Goal: Transaction & Acquisition: Purchase product/service

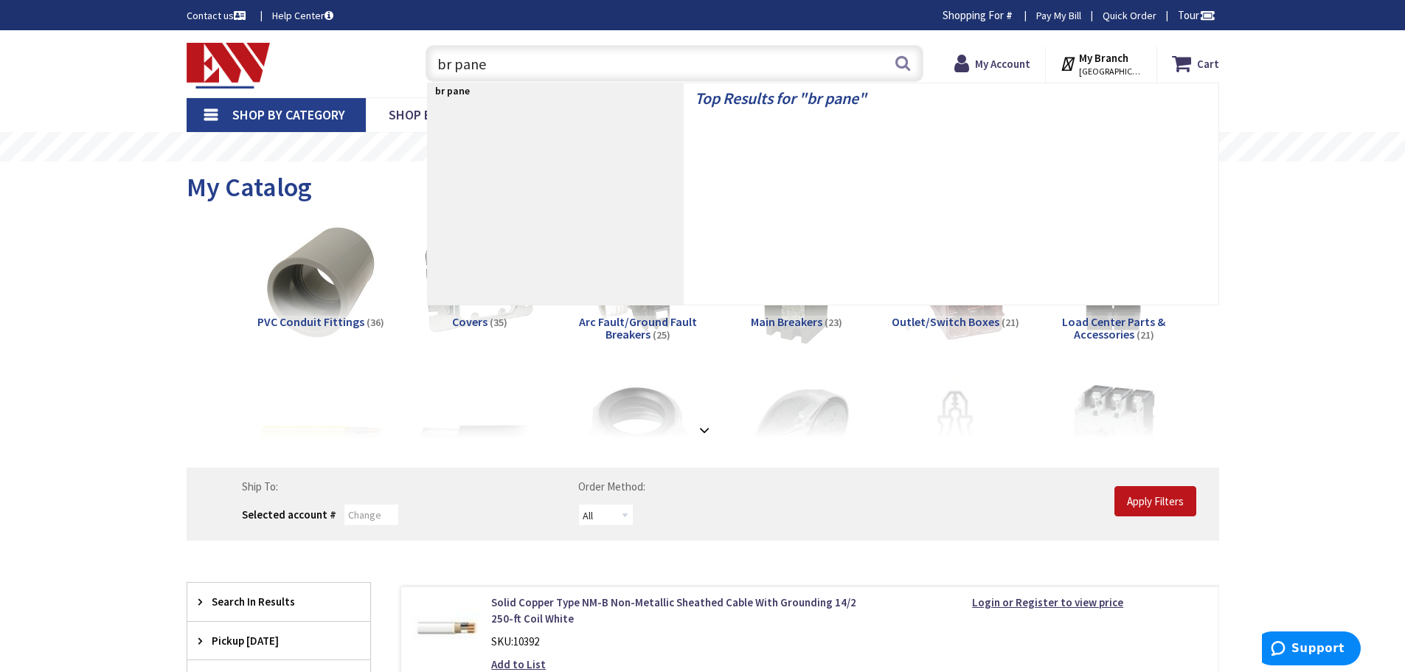
type input "br panel"
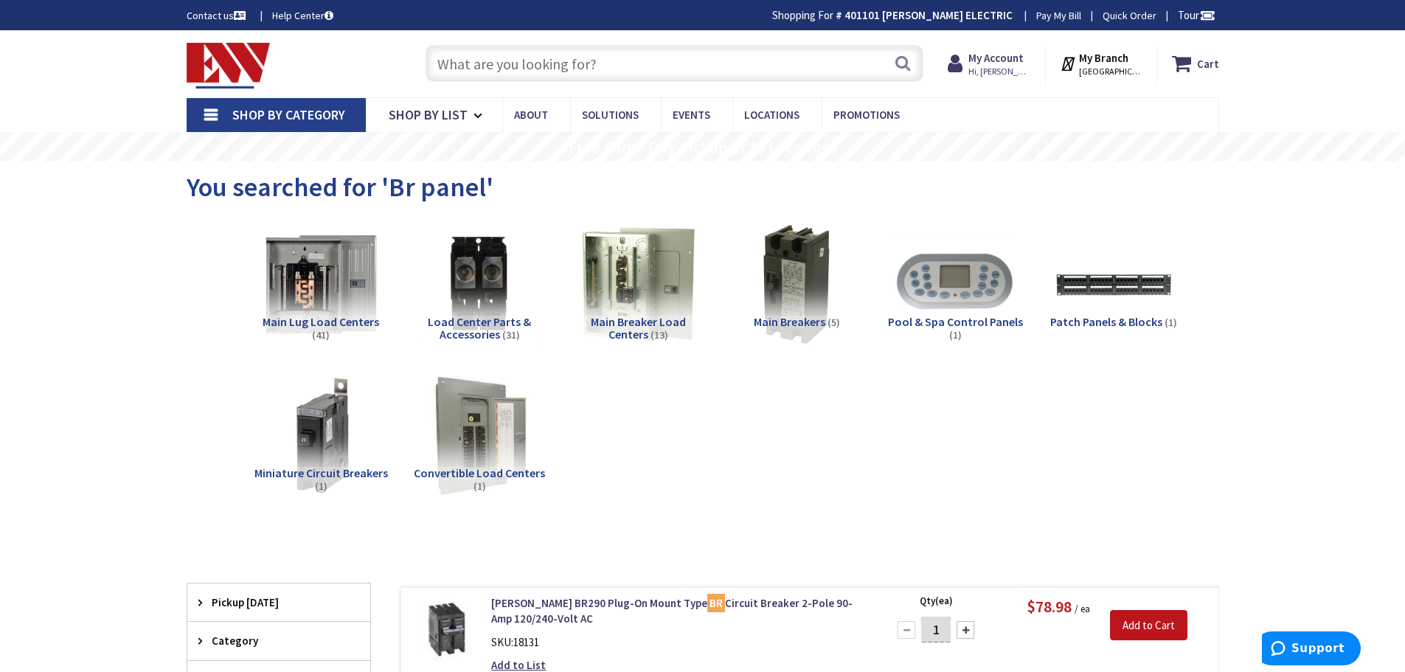
click at [525, 70] on input "text" at bounding box center [675, 63] width 498 height 37
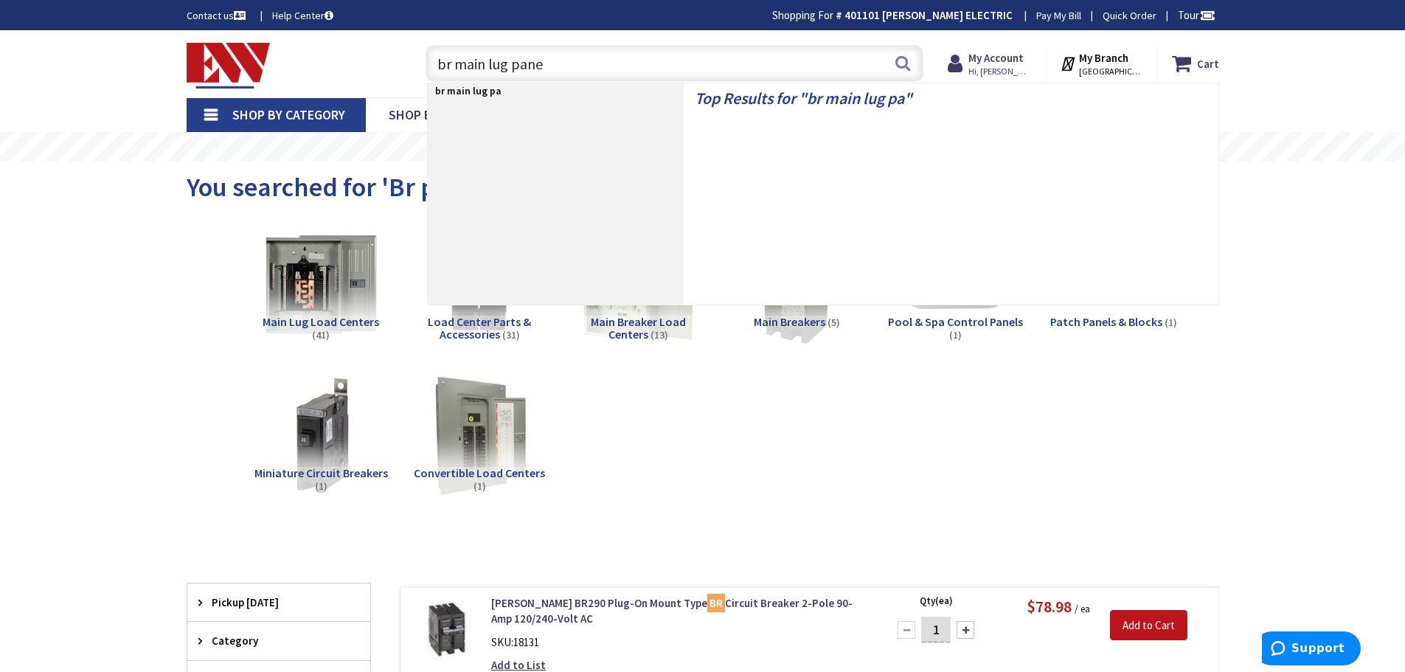
type input "br main lug panel"
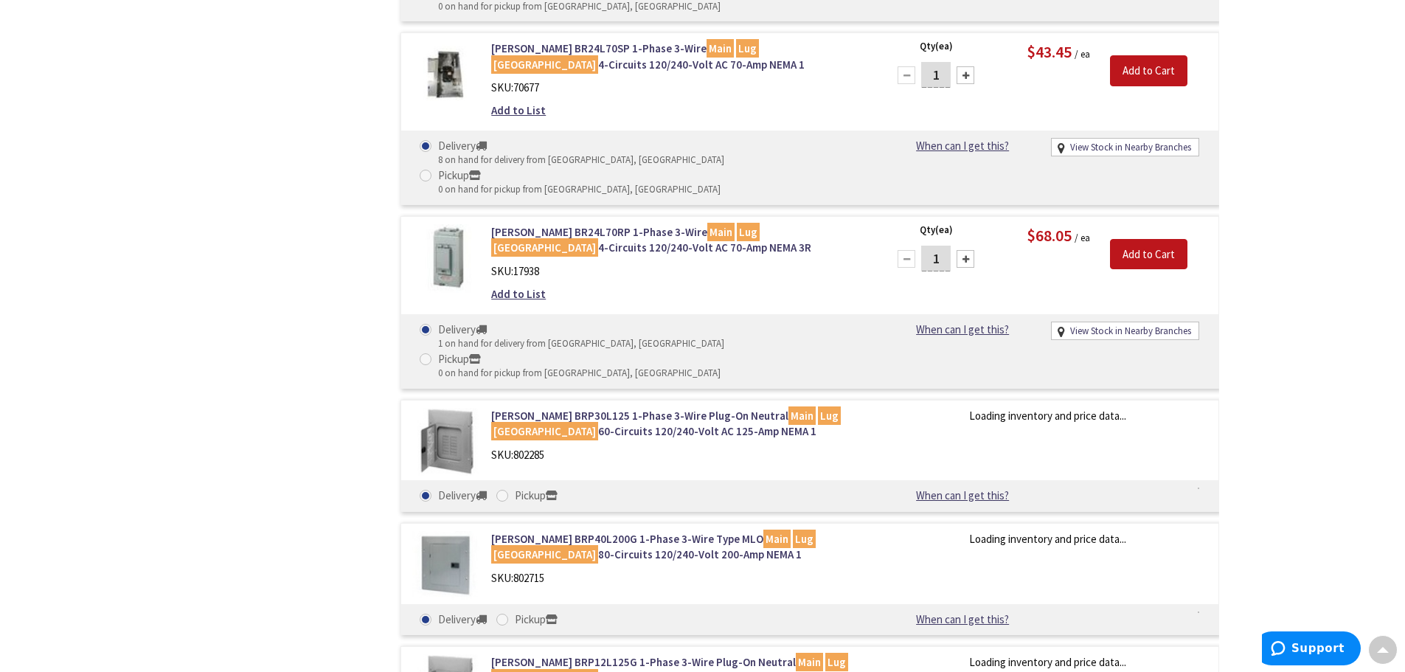
scroll to position [959, 0]
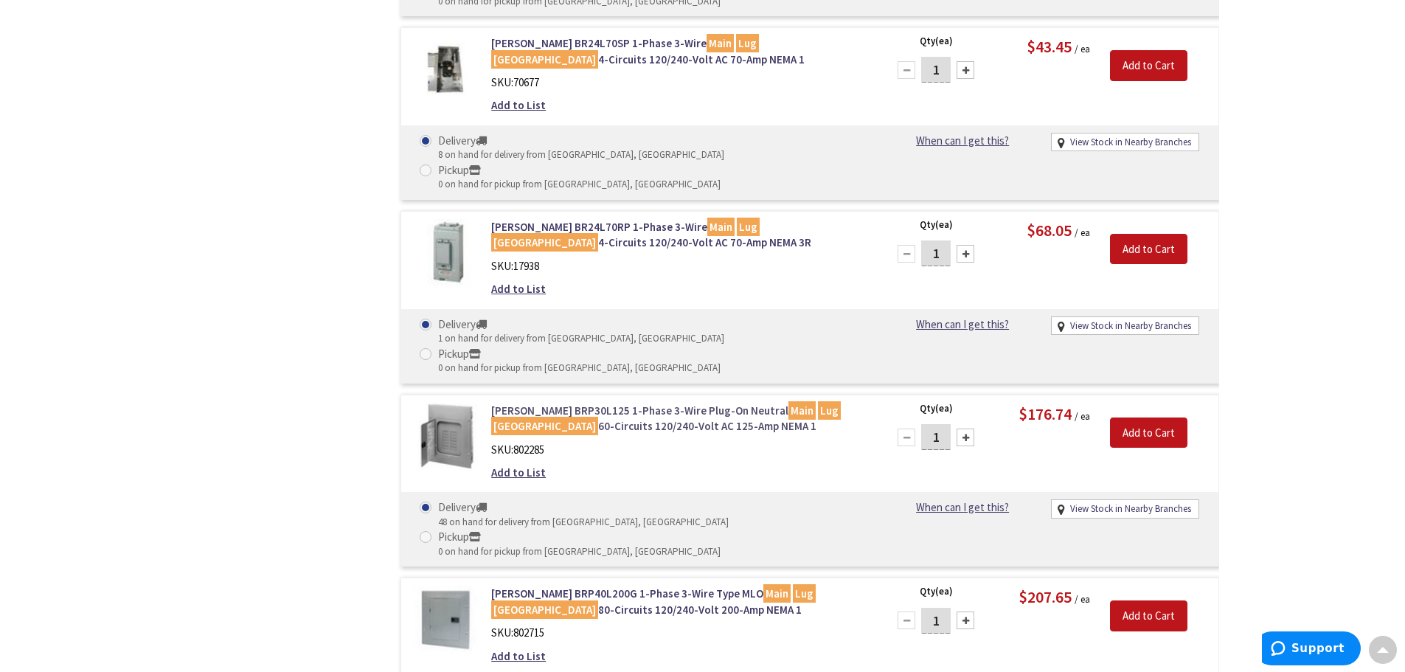
click at [624, 403] on link "Eaton BRP30L125 1-Phase 3-Wire Plug-On Neutral Main Lug Load Center 60-Circuits…" at bounding box center [678, 419] width 375 height 32
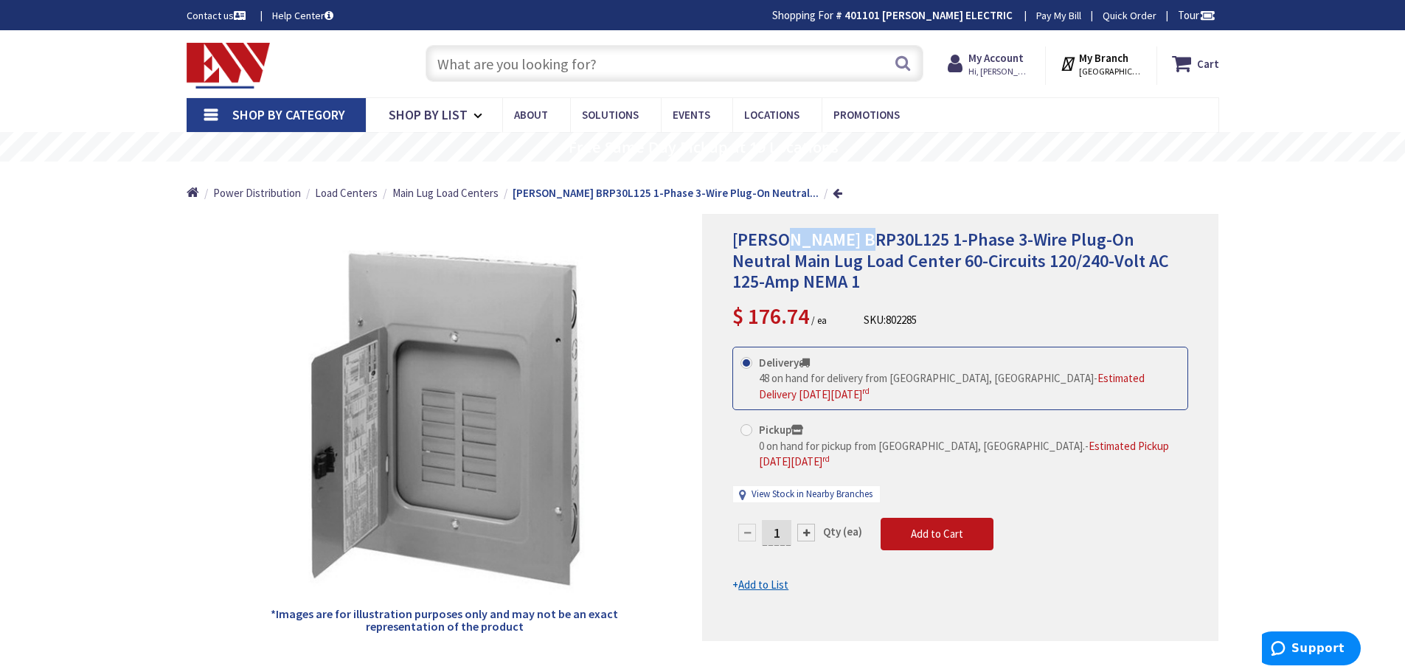
drag, startPoint x: 863, startPoint y: 240, endPoint x: 782, endPoint y: 233, distance: 81.4
click at [782, 233] on span "Eaton BRP30L125 1-Phase 3-Wire Plug-On Neutral Main Lug Load Center 60-Circuits…" at bounding box center [950, 261] width 437 height 66
